Goal: Task Accomplishment & Management: Manage account settings

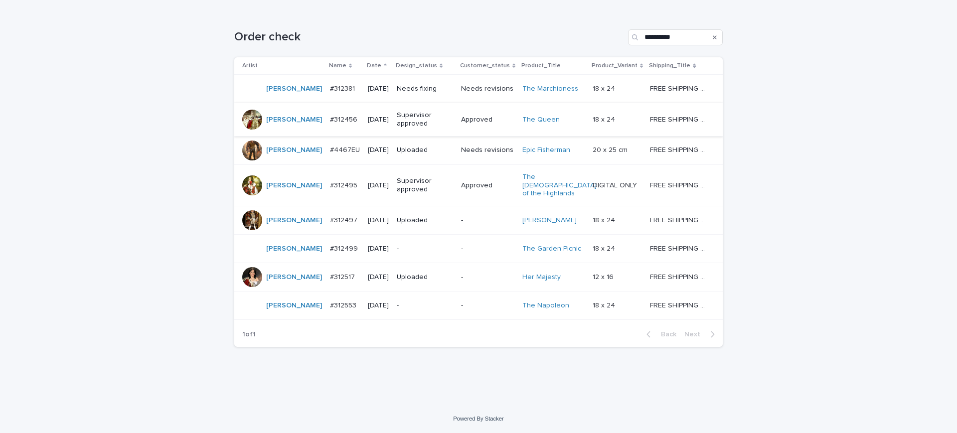
scroll to position [125, 0]
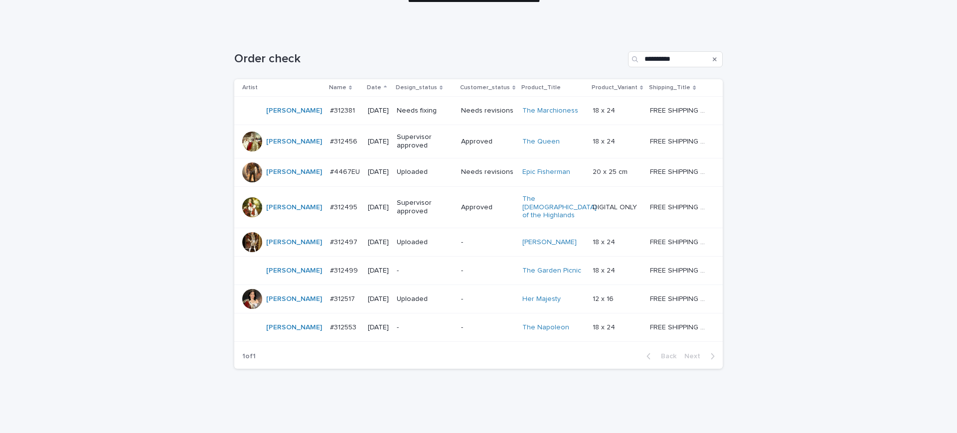
click at [330, 115] on p "#312381" at bounding box center [343, 110] width 27 height 10
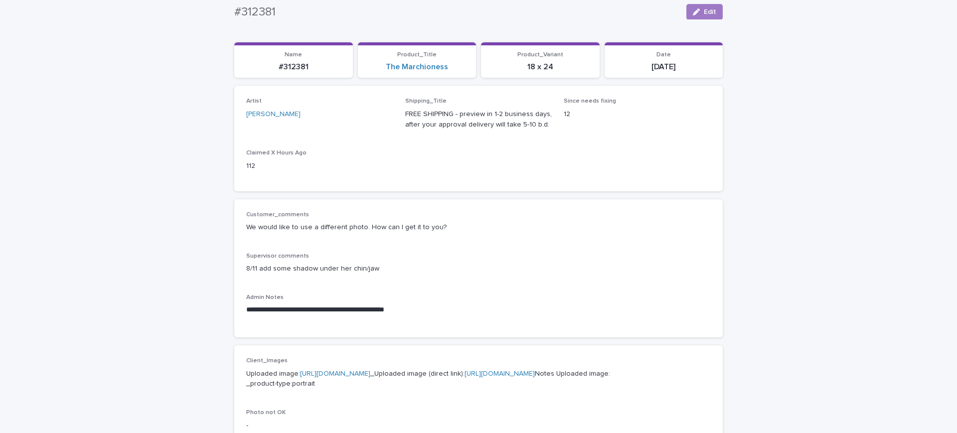
scroll to position [62, 0]
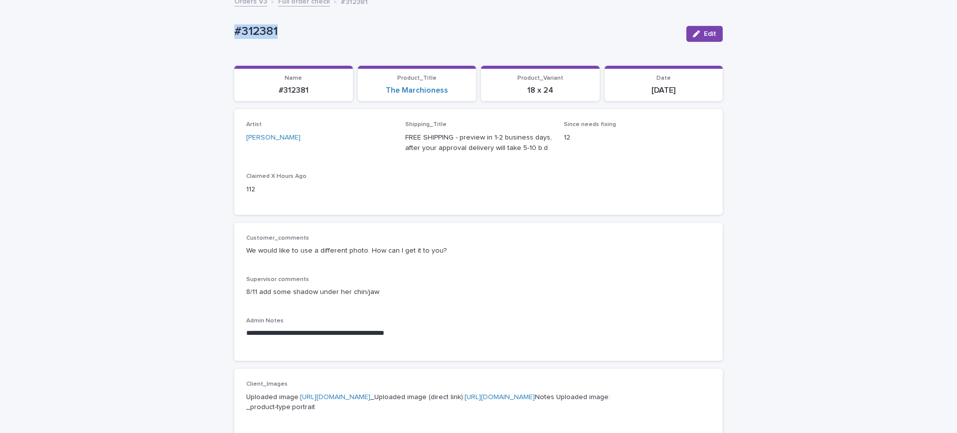
drag, startPoint x: 299, startPoint y: 36, endPoint x: 207, endPoint y: 35, distance: 91.3
copy p "#312381"
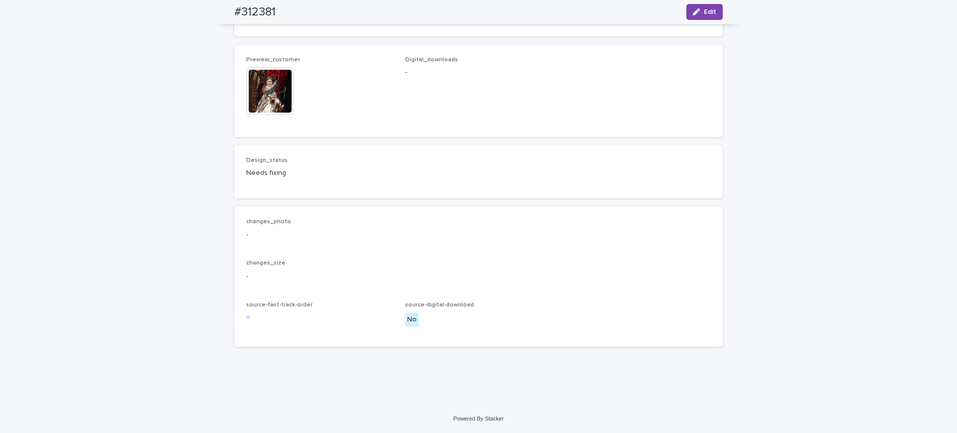
scroll to position [676, 0]
drag, startPoint x: 709, startPoint y: 14, endPoint x: 581, endPoint y: 90, distance: 148.2
click at [709, 14] on span "Edit" at bounding box center [710, 11] width 12 height 7
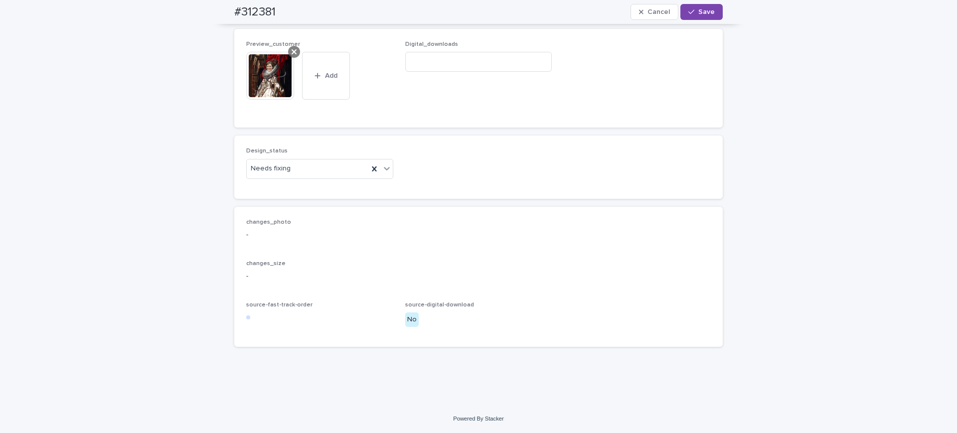
click at [295, 58] on div at bounding box center [294, 52] width 12 height 12
click at [275, 99] on span "Add" at bounding box center [275, 95] width 12 height 7
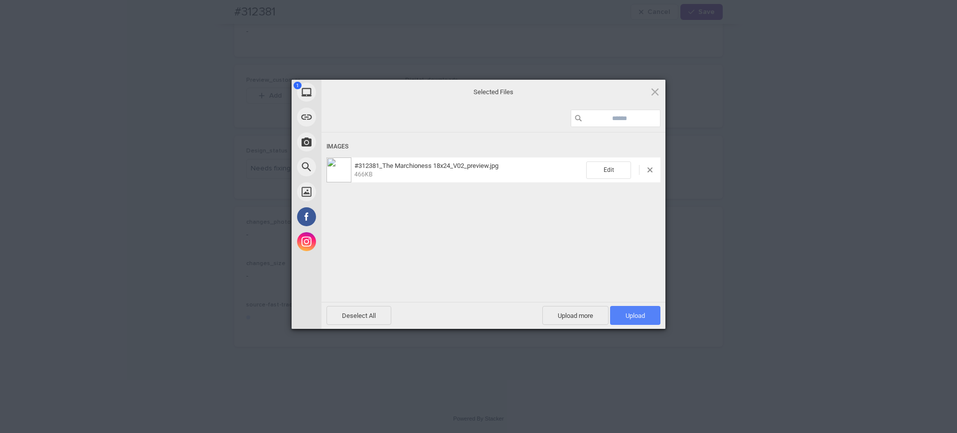
click at [637, 314] on span "Upload 1" at bounding box center [635, 315] width 19 height 7
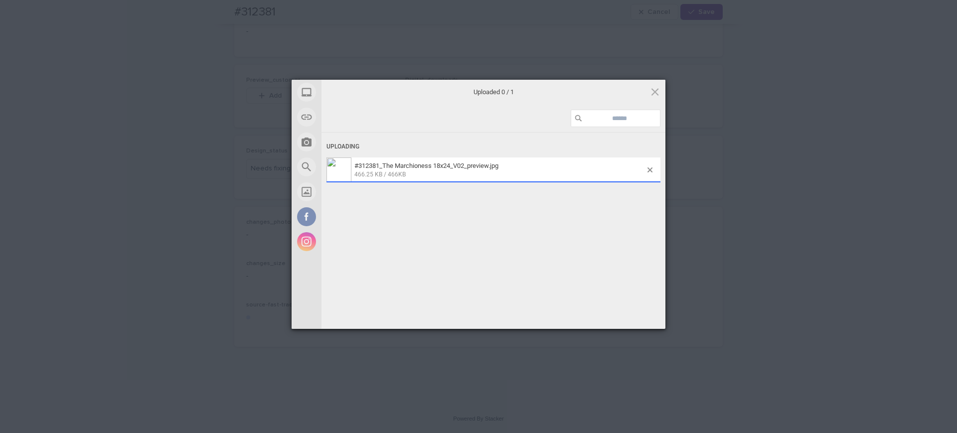
scroll to position [676, 0]
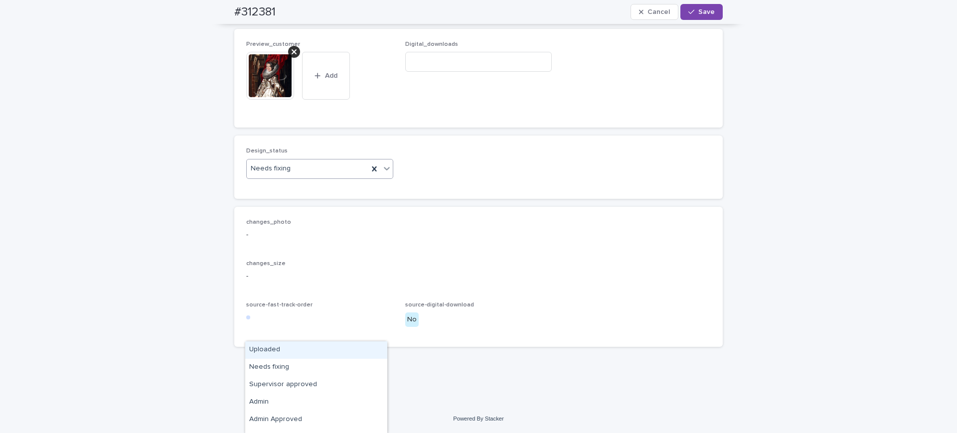
click at [305, 177] on div "Needs fixing" at bounding box center [308, 169] width 122 height 16
click at [282, 352] on div "Uploaded" at bounding box center [316, 350] width 142 height 17
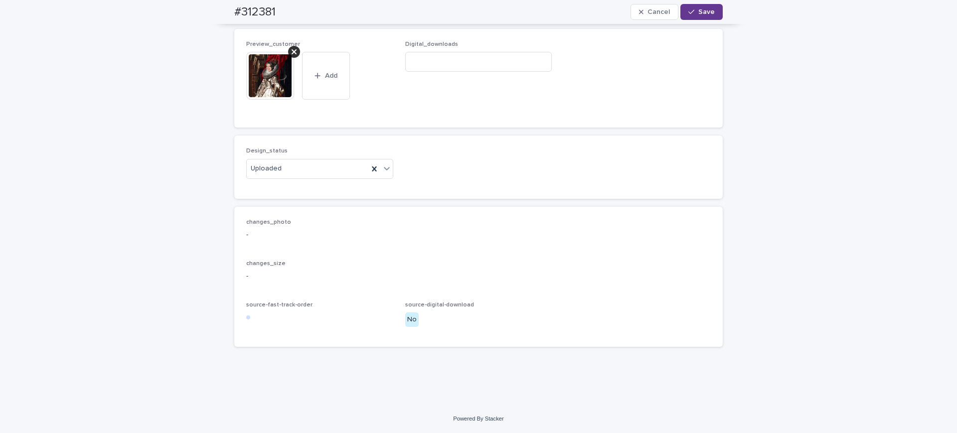
click at [700, 10] on span "Save" at bounding box center [707, 11] width 16 height 7
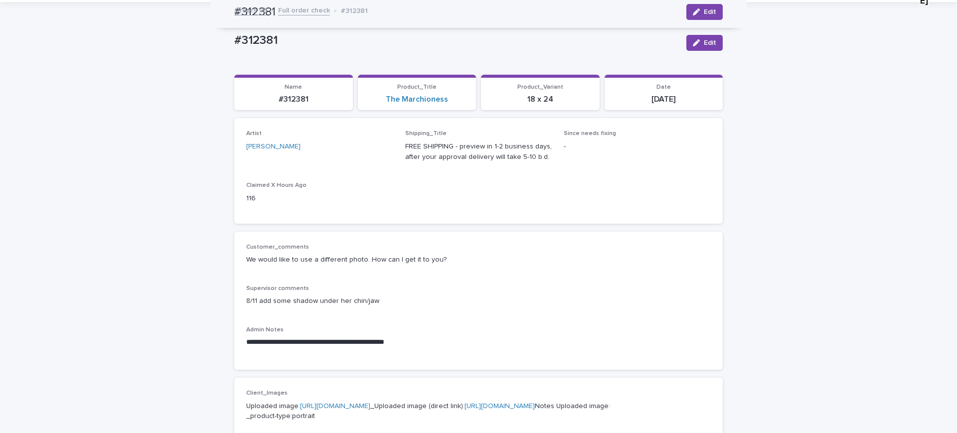
scroll to position [0, 0]
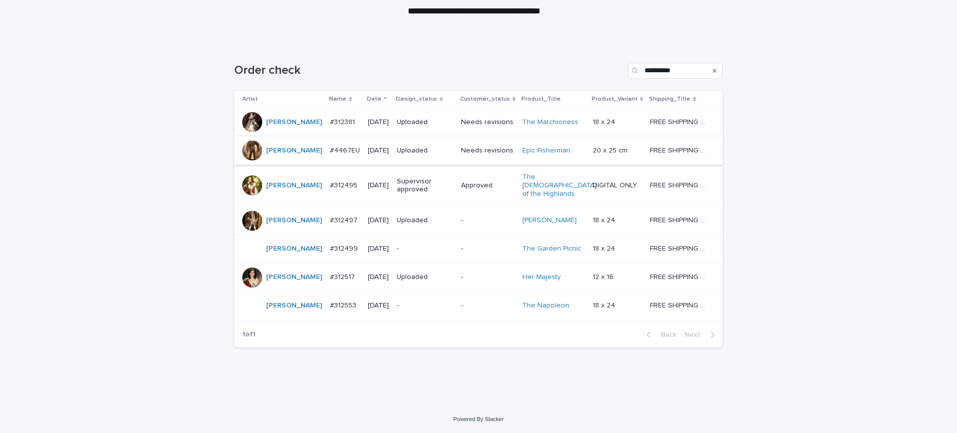
scroll to position [187, 0]
click at [332, 253] on p "#312499" at bounding box center [345, 248] width 30 height 10
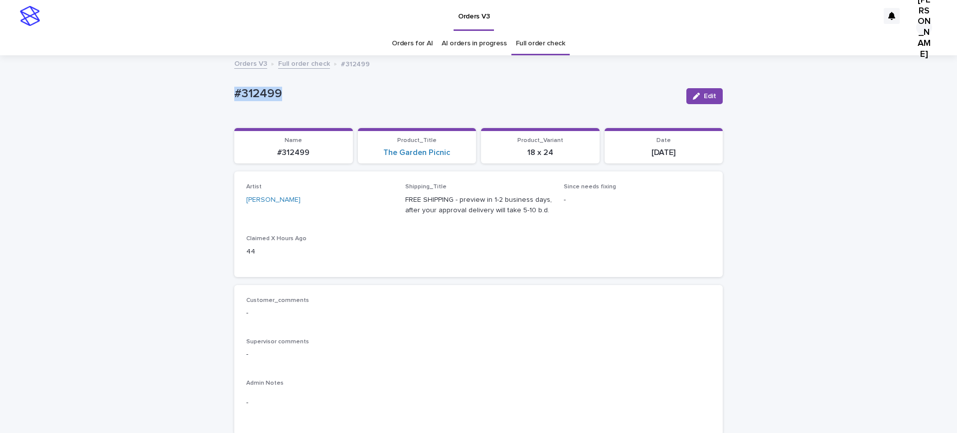
drag, startPoint x: 297, startPoint y: 99, endPoint x: 167, endPoint y: 99, distance: 130.2
copy p "#312499"
click at [710, 96] on button "Edit" at bounding box center [705, 96] width 36 height 16
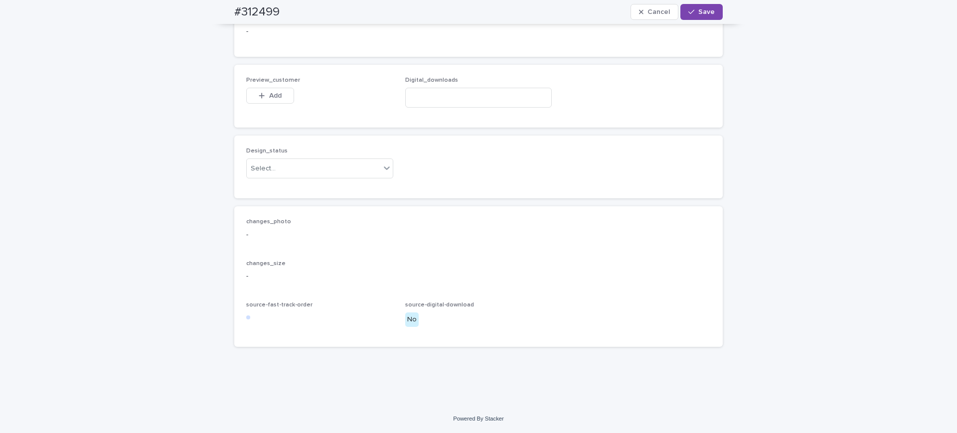
scroll to position [748, 0]
click at [276, 104] on button "Add" at bounding box center [270, 96] width 48 height 16
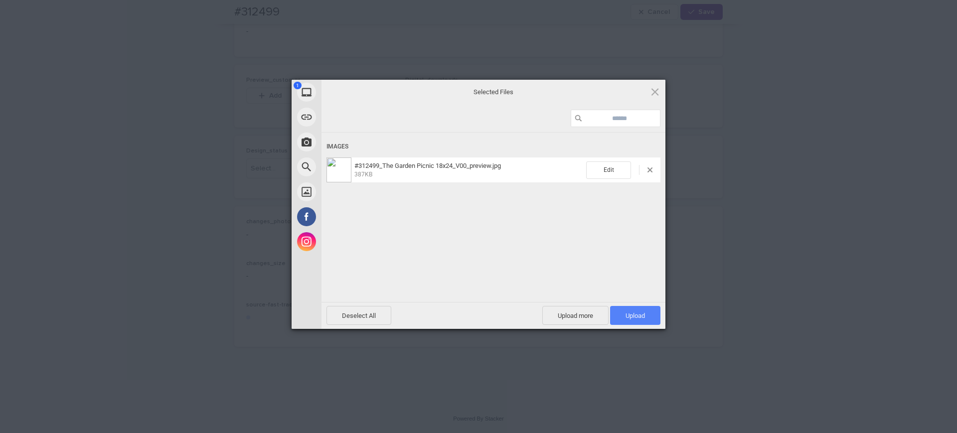
drag, startPoint x: 633, startPoint y: 316, endPoint x: 461, endPoint y: 277, distance: 176.4
click at [633, 315] on span "Upload 1" at bounding box center [635, 315] width 19 height 7
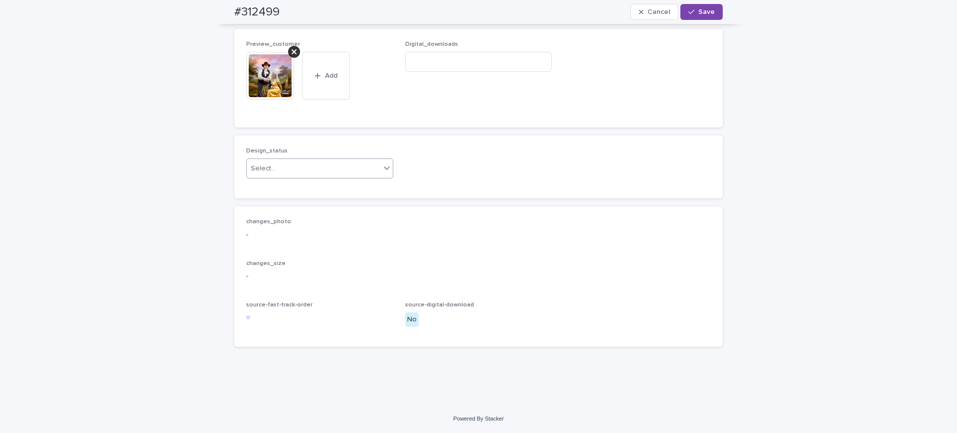
click at [291, 177] on div "Select..." at bounding box center [314, 169] width 134 height 16
click at [310, 275] on div "Uploaded" at bounding box center [316, 274] width 142 height 17
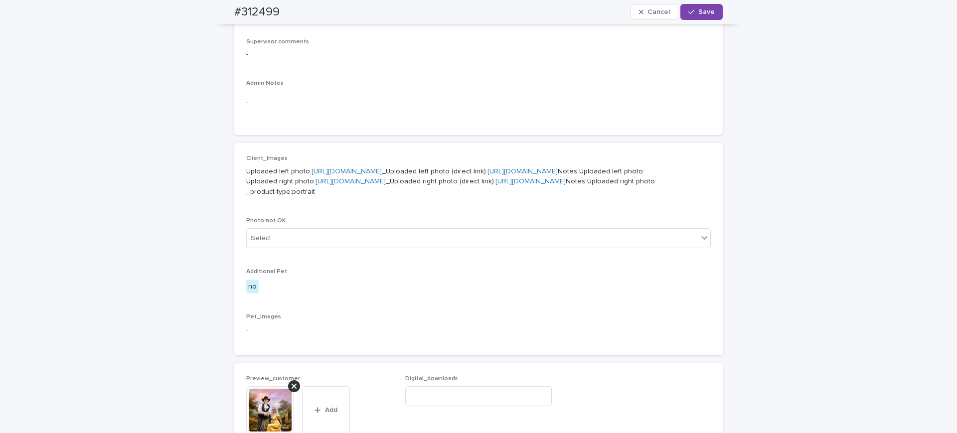
scroll to position [187, 0]
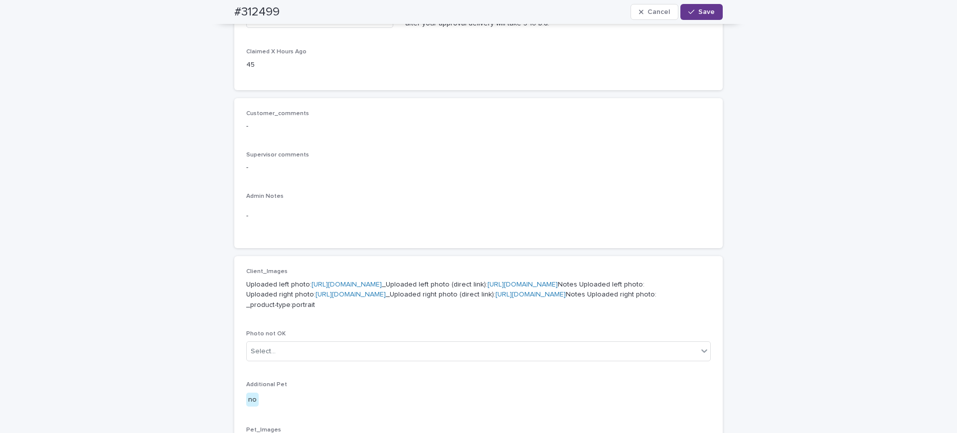
click at [702, 10] on span "Save" at bounding box center [707, 11] width 16 height 7
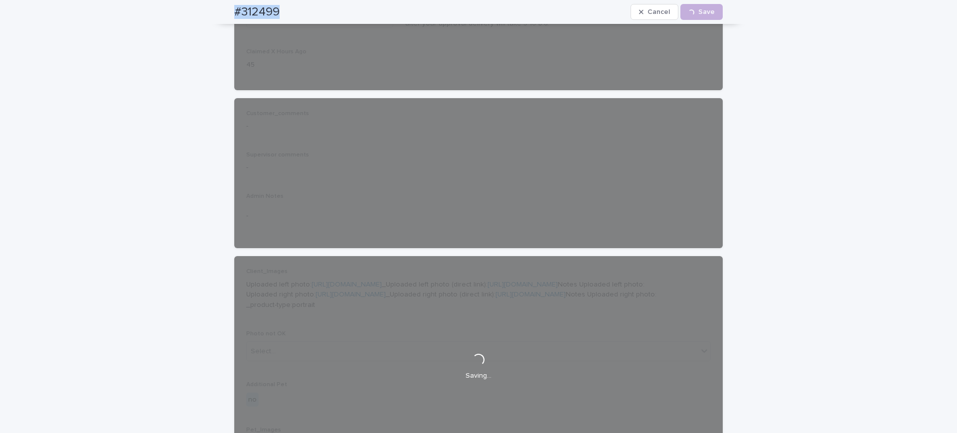
drag, startPoint x: 320, startPoint y: 4, endPoint x: 222, endPoint y: 15, distance: 98.3
click at [222, 15] on div "#312499 Cancel Loading... Save" at bounding box center [478, 12] width 537 height 24
copy h2 "#312499"
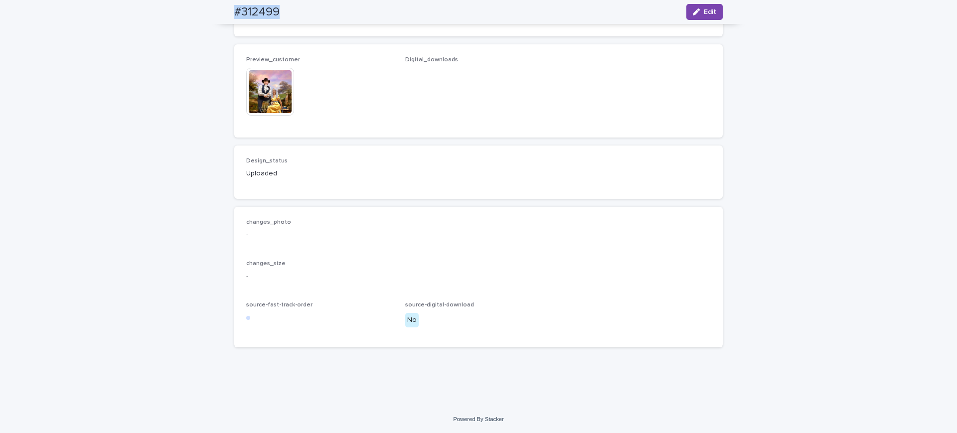
scroll to position [985, 0]
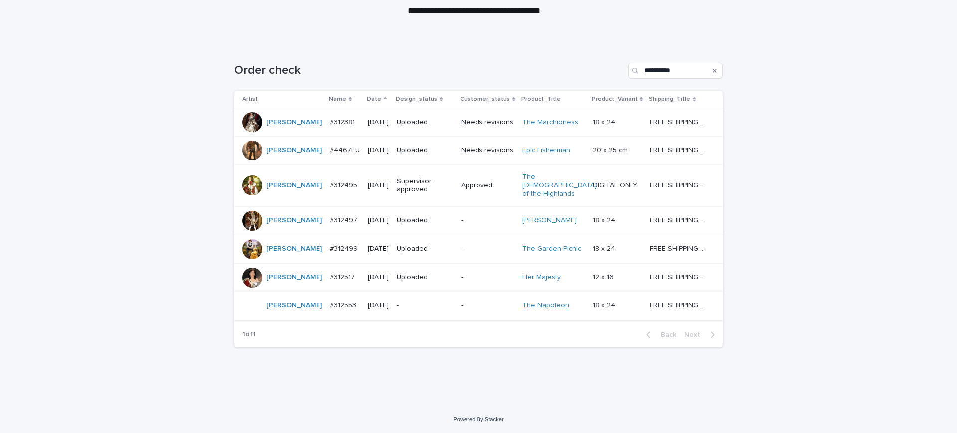
scroll to position [177, 0]
click at [330, 310] on p "#312553" at bounding box center [344, 305] width 28 height 10
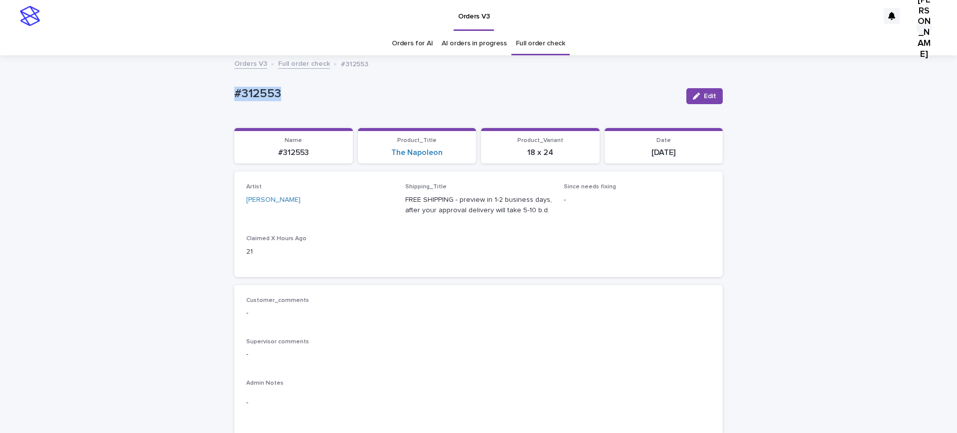
drag, startPoint x: 201, startPoint y: 95, endPoint x: 272, endPoint y: 108, distance: 71.6
copy p "#312553"
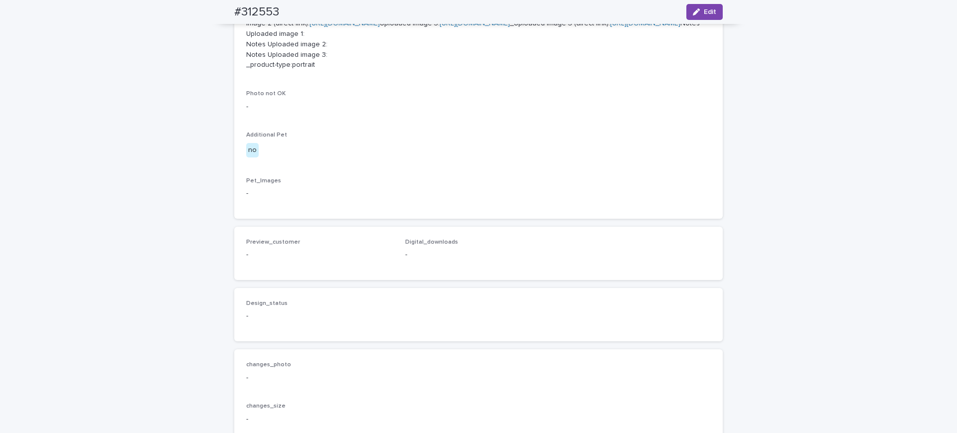
scroll to position [436, 0]
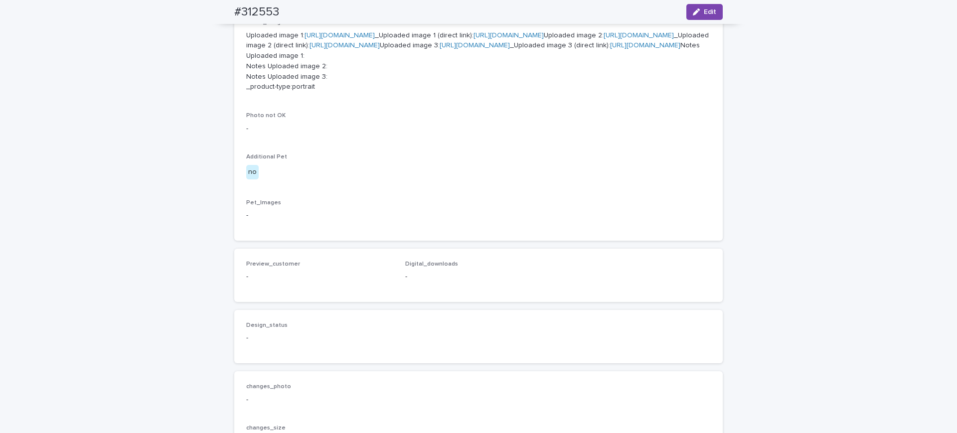
click at [474, 39] on link "[URL][DOMAIN_NAME]" at bounding box center [509, 35] width 70 height 7
click at [380, 49] on link "[URL][DOMAIN_NAME]" at bounding box center [345, 45] width 70 height 7
click at [610, 49] on link "[URL][DOMAIN_NAME]" at bounding box center [645, 45] width 70 height 7
click at [474, 39] on link "[URL][DOMAIN_NAME]" at bounding box center [509, 35] width 70 height 7
click at [610, 49] on link "[URL][DOMAIN_NAME]" at bounding box center [645, 45] width 70 height 7
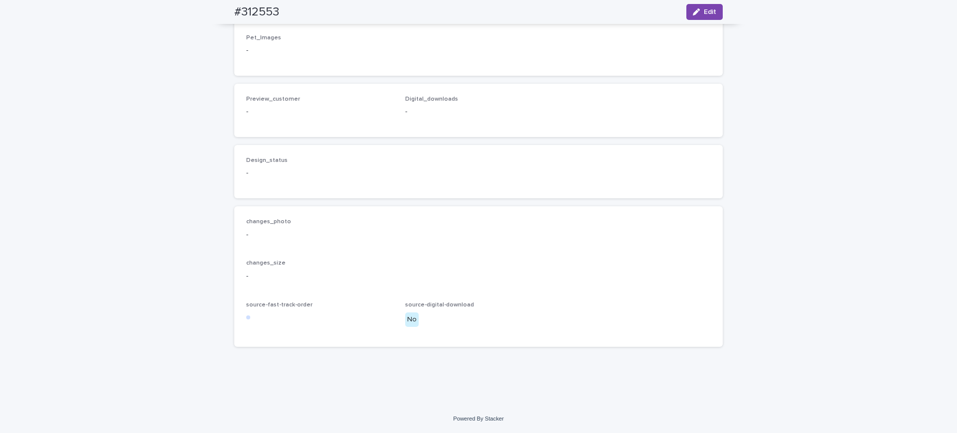
scroll to position [1038, 0]
drag, startPoint x: 310, startPoint y: 17, endPoint x: 217, endPoint y: 17, distance: 92.8
click at [217, 17] on div "#312553 Edit" at bounding box center [478, 12] width 537 height 24
copy h2 "#312553"
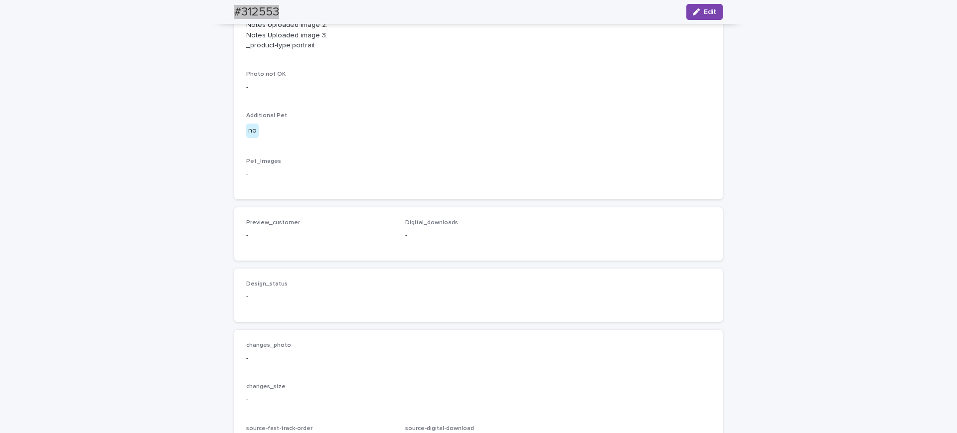
scroll to position [477, 0]
click at [695, 10] on div "button" at bounding box center [698, 11] width 11 height 7
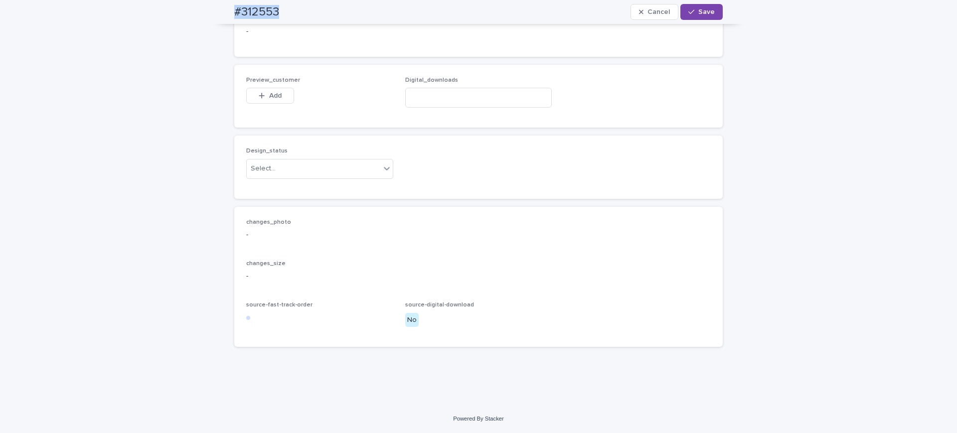
scroll to position [939, 0]
click at [282, 177] on div "Select..." at bounding box center [314, 169] width 134 height 16
click at [277, 99] on span "Add" at bounding box center [275, 95] width 12 height 7
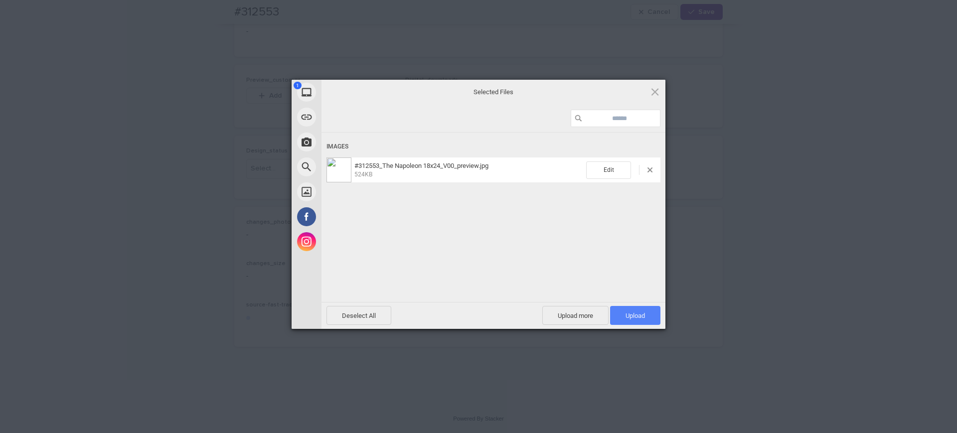
click at [630, 315] on span "Upload 1" at bounding box center [635, 315] width 19 height 7
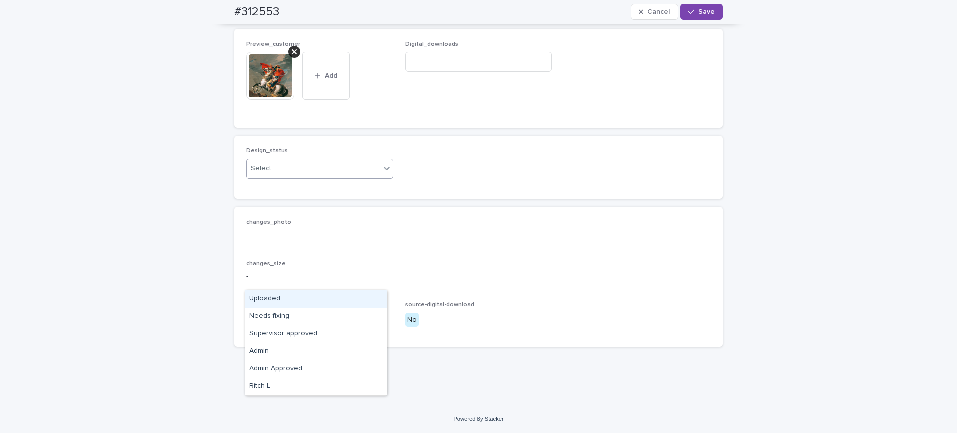
click at [298, 177] on div "Select..." at bounding box center [314, 169] width 134 height 16
click at [284, 297] on div "Uploaded" at bounding box center [316, 299] width 142 height 17
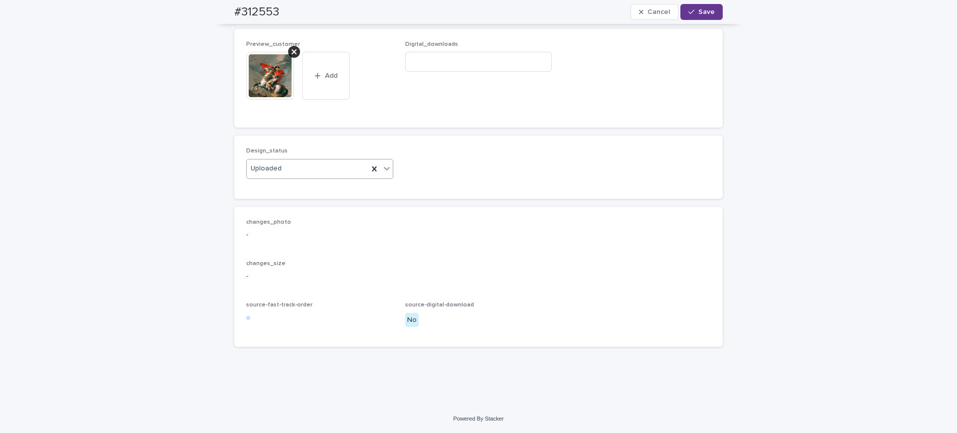
click at [699, 13] on span "Save" at bounding box center [707, 11] width 16 height 7
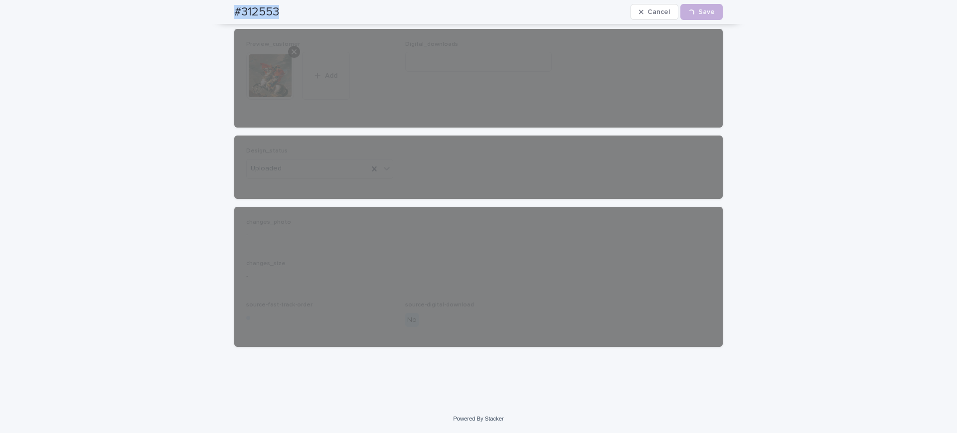
drag, startPoint x: 296, startPoint y: 15, endPoint x: 215, endPoint y: 15, distance: 80.3
click at [215, 15] on div "#312553 Cancel Loading... Save" at bounding box center [478, 12] width 537 height 24
copy h2 "#312553"
